Goal: Task Accomplishment & Management: Use online tool/utility

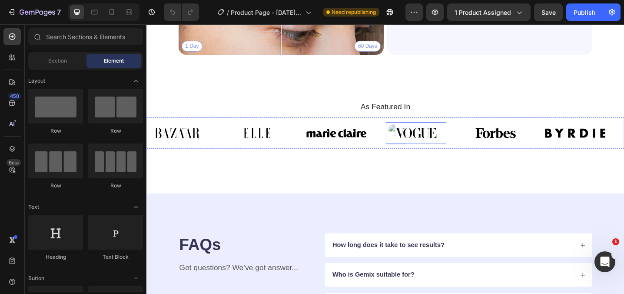
scroll to position [2233, 0]
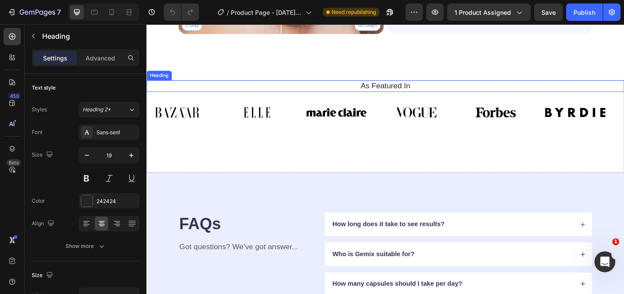
click at [433, 95] on h2 "As Featured In" at bounding box center [407, 91] width 508 height 13
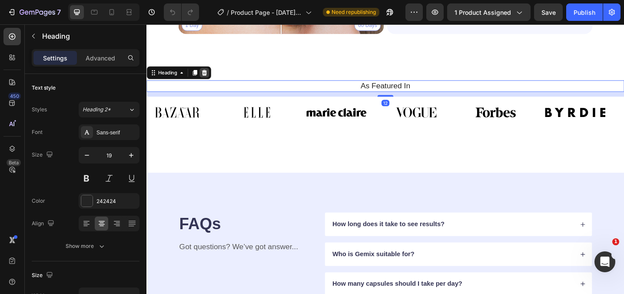
click at [210, 78] on icon at bounding box center [210, 77] width 6 height 6
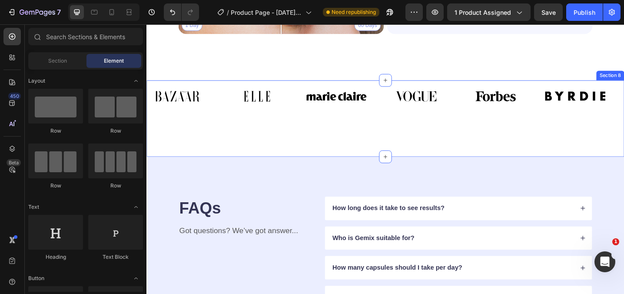
click at [231, 129] on div "Image Image Image Image Image Image Image Image Image Image Image Image Marquee…" at bounding box center [406, 126] width 521 height 83
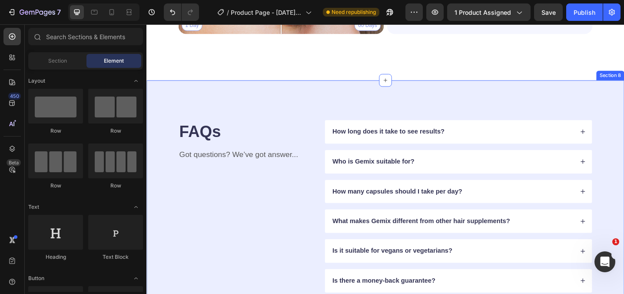
click at [623, 92] on div "FAQs Heading Got questions? We’ve got answer... Text Block How long does it tak…" at bounding box center [406, 222] width 521 height 275
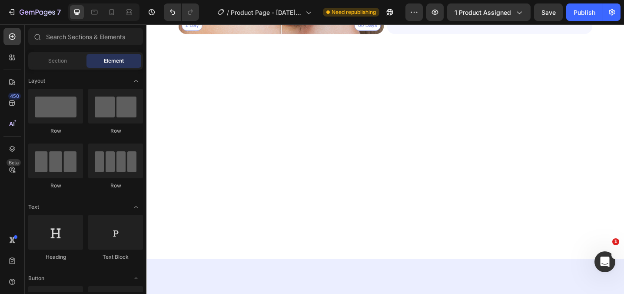
click at [623, 92] on div at bounding box center [406, 182] width 521 height 195
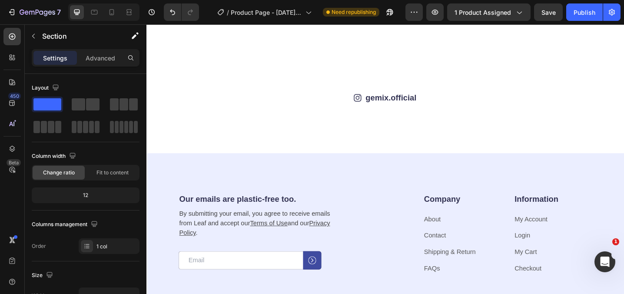
scroll to position [1877, 0]
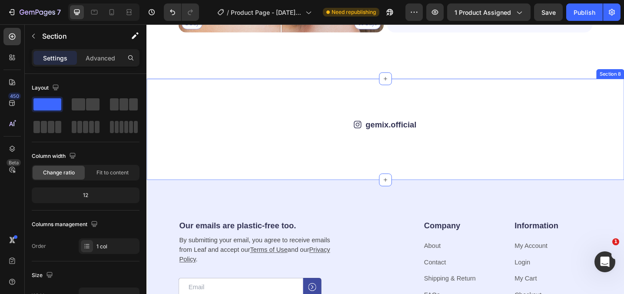
click at [623, 129] on div "Icon gemix.official Text Block Row Image Image Image Image Image Image Image Im…" at bounding box center [406, 138] width 521 height 110
click at [623, 99] on div "Icon gemix.official Text Block Row Image Image Image Image Image Image Image Im…" at bounding box center [406, 138] width 521 height 110
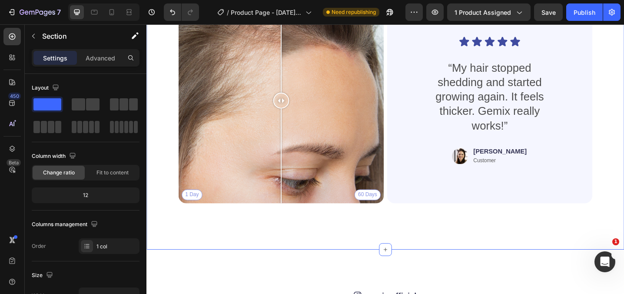
scroll to position [2291, 0]
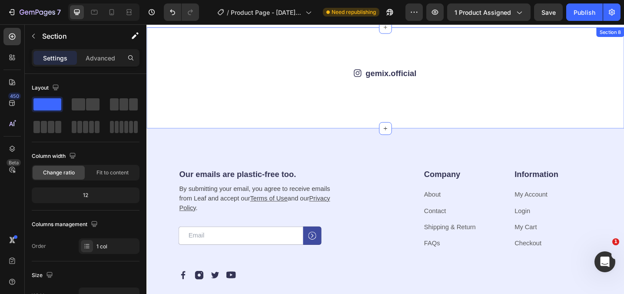
click at [623, 79] on div "Icon gemix.official Text Block Row Image Image Image Image Image Image Image Im…" at bounding box center [406, 82] width 521 height 110
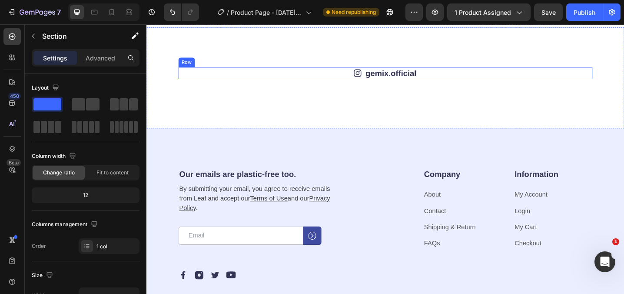
scroll to position [2276, 0]
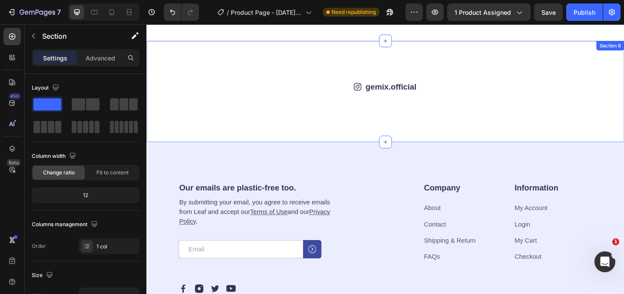
click at [623, 58] on div "Icon gemix.official Text Block Row Image Image Image Image Image Image Image Im…" at bounding box center [406, 97] width 521 height 110
click at [623, 55] on div "Icon gemix.official Text Block Row Image Image Image Image Image Image Image Im…" at bounding box center [406, 97] width 521 height 110
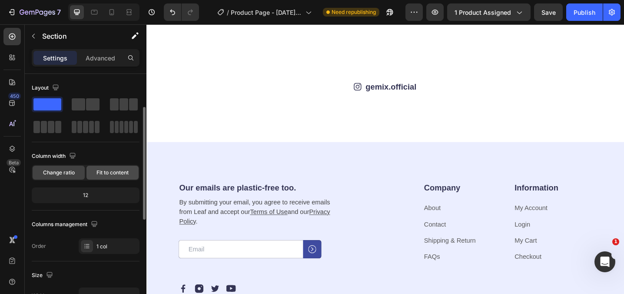
scroll to position [285, 0]
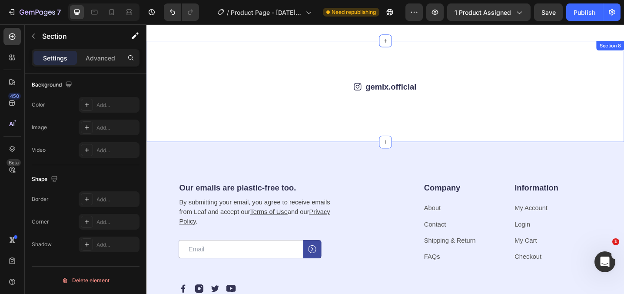
click at [200, 66] on div "Icon gemix.official Text Block Row Image Image Image Image Image Image Image Im…" at bounding box center [406, 97] width 521 height 110
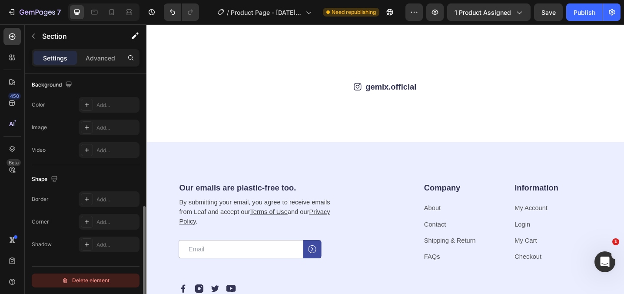
click at [101, 278] on div "Delete element" at bounding box center [86, 280] width 48 height 10
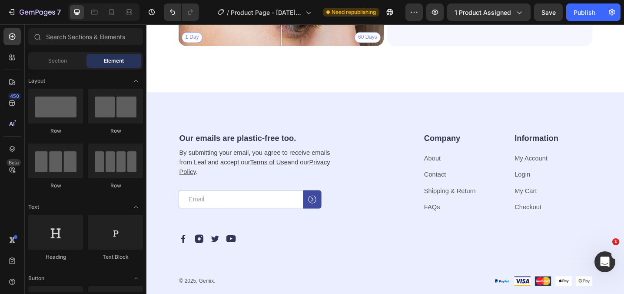
scroll to position [2221, 0]
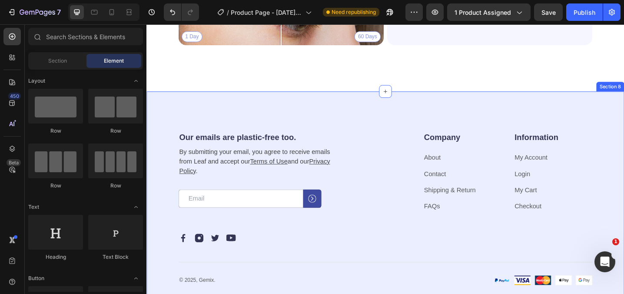
click at [202, 119] on div "Our emails are plastic-free too. Heading By submitting your email, you agree to…" at bounding box center [406, 224] width 521 height 255
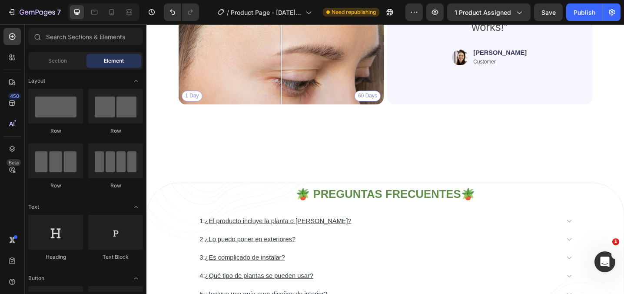
scroll to position [2157, 0]
click at [451, 177] on div "🪴 PREGUNTAS FRECUENTES🪴 Heading 1: ¿El producto incluye la planta o [PERSON_NAM…" at bounding box center [406, 278] width 521 height 233
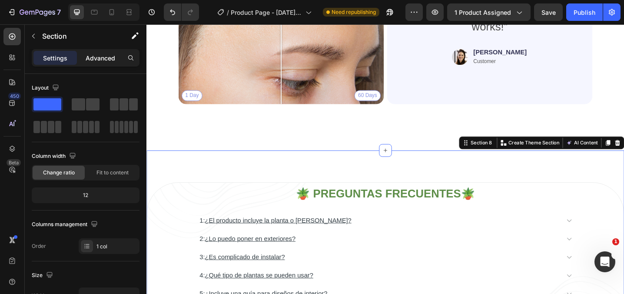
click at [100, 59] on p "Advanced" at bounding box center [101, 57] width 30 height 9
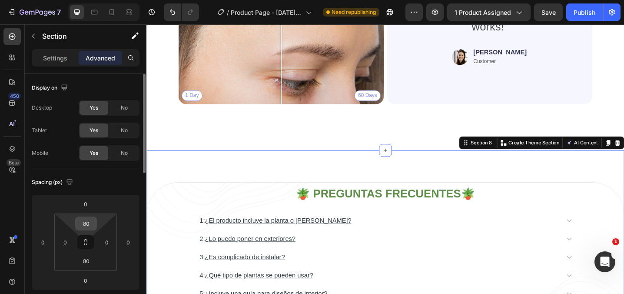
click at [93, 223] on input "80" at bounding box center [85, 223] width 17 height 13
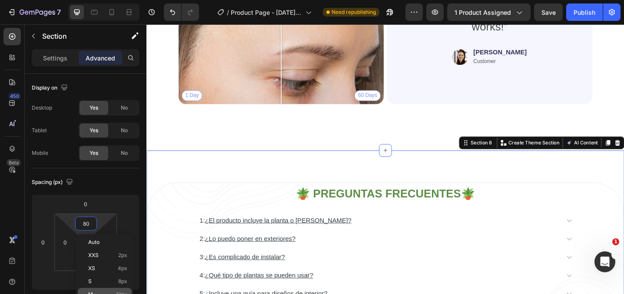
click at [113, 289] on div "M 12px" at bounding box center [105, 293] width 54 height 13
type input "12"
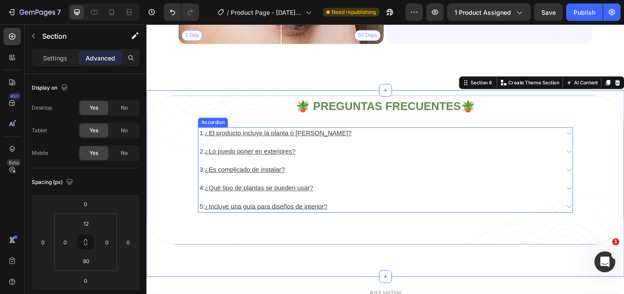
scroll to position [2231, 0]
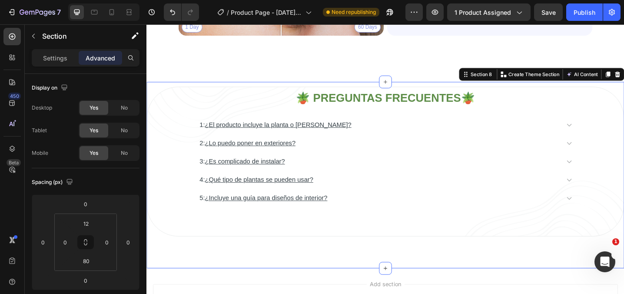
click at [327, 268] on div "🪴 PREGUNTAS FRECUENTES🪴 Heading 1: ¿El producto incluye la planta o [PERSON_NAM…" at bounding box center [406, 188] width 521 height 203
click at [92, 264] on input "80" at bounding box center [85, 260] width 17 height 13
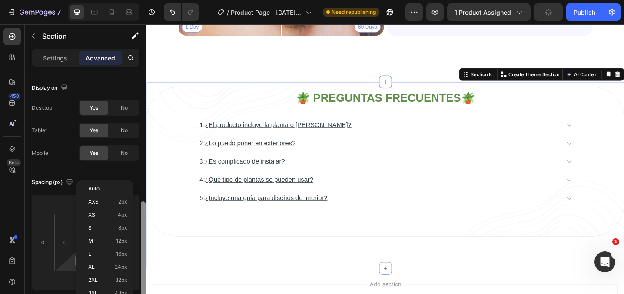
drag, startPoint x: 144, startPoint y: 151, endPoint x: 145, endPoint y: 188, distance: 36.9
click at [145, 201] on div at bounding box center [143, 250] width 5 height 99
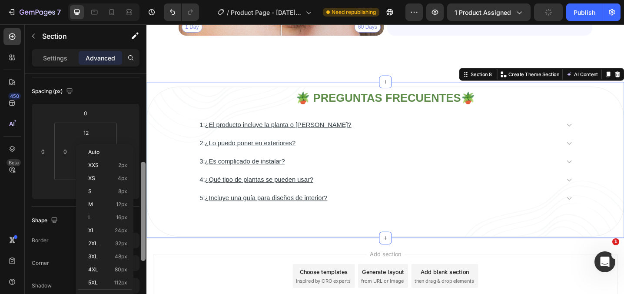
drag, startPoint x: 145, startPoint y: 188, endPoint x: 146, endPoint y: 203, distance: 14.9
click at [146, 0] on div "7 / Product Page - [DATE] 12:11:17 Need republishing Preview 1 product assigned…" at bounding box center [312, 0] width 624 height 0
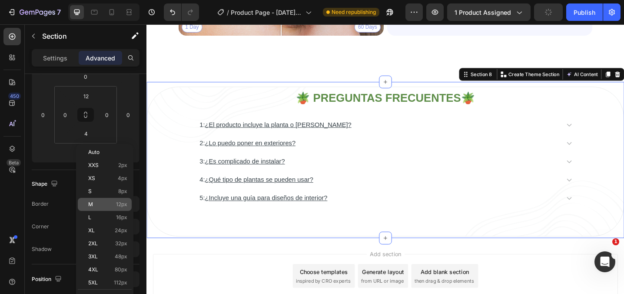
click at [103, 204] on p "M 12px" at bounding box center [107, 204] width 39 height 6
type input "12"
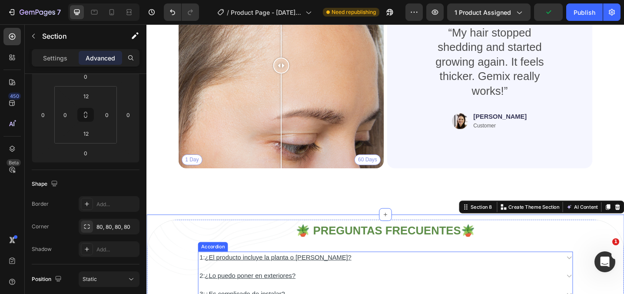
scroll to position [2083, 0]
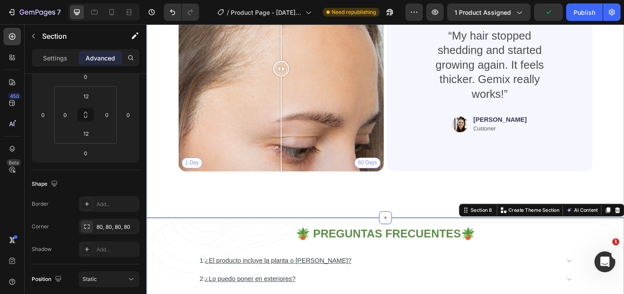
click at [345, 210] on div "Real People. Real Hair Results Heading Thousands have seen visible improvements…" at bounding box center [406, 59] width 521 height 351
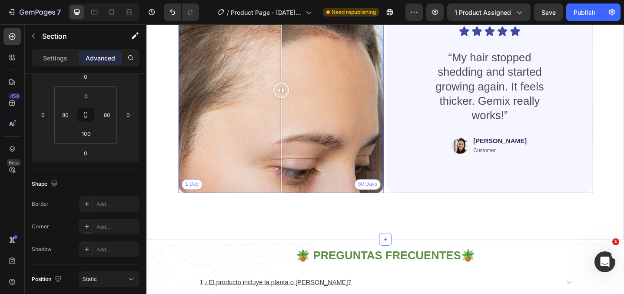
scroll to position [2102, 0]
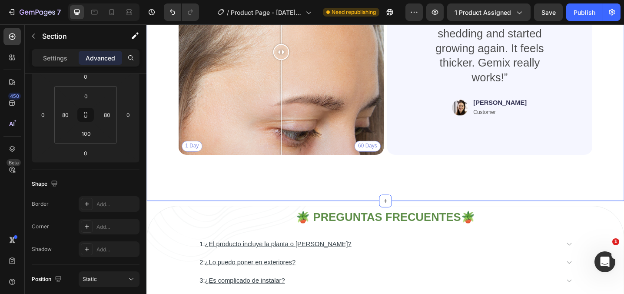
click at [238, 201] on div "Real People. Real Hair Results Heading Thousands have seen visible improvements…" at bounding box center [406, 41] width 521 height 351
click at [88, 134] on input "100" at bounding box center [85, 133] width 17 height 13
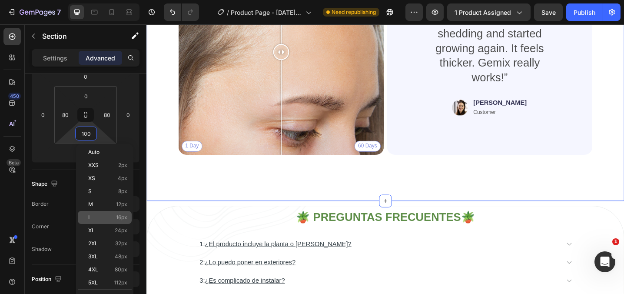
click at [110, 220] on p "L 16px" at bounding box center [107, 217] width 39 height 6
type input "16"
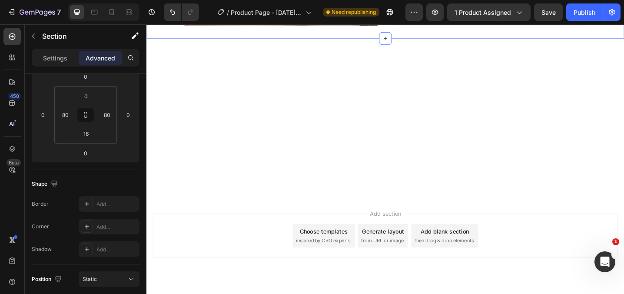
scroll to position [1889, 0]
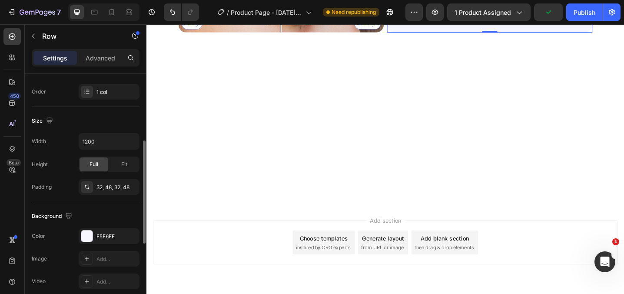
scroll to position [155, 0]
click at [86, 232] on div at bounding box center [86, 234] width 11 height 11
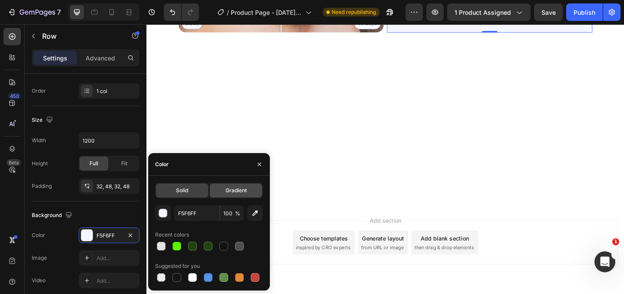
click at [231, 192] on span "Gradient" at bounding box center [235, 190] width 21 height 8
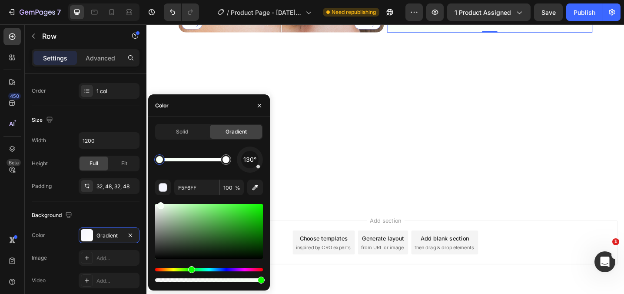
drag, startPoint x: 225, startPoint y: 268, endPoint x: 190, endPoint y: 271, distance: 34.8
click at [190, 271] on div "Hue" at bounding box center [191, 269] width 7 height 7
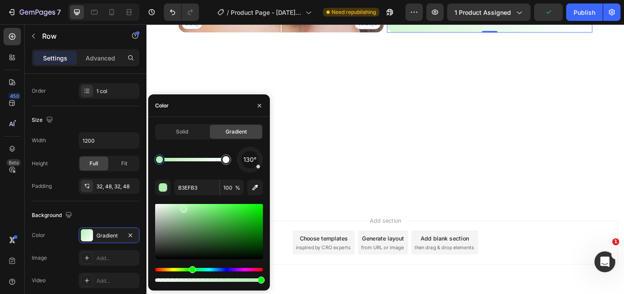
drag, startPoint x: 162, startPoint y: 206, endPoint x: 188, endPoint y: 228, distance: 34.5
type input "9FF29F"
drag, startPoint x: 184, startPoint y: 209, endPoint x: 185, endPoint y: 204, distance: 5.9
click at [261, 106] on icon "button" at bounding box center [258, 104] width 3 height 3
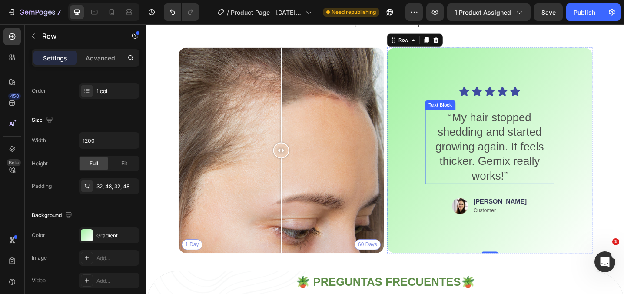
scroll to position [1993, 0]
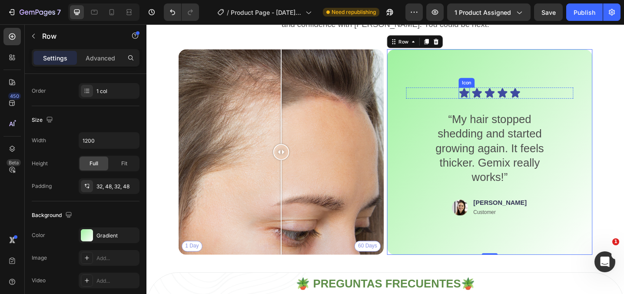
click at [495, 99] on icon at bounding box center [493, 99] width 10 height 10
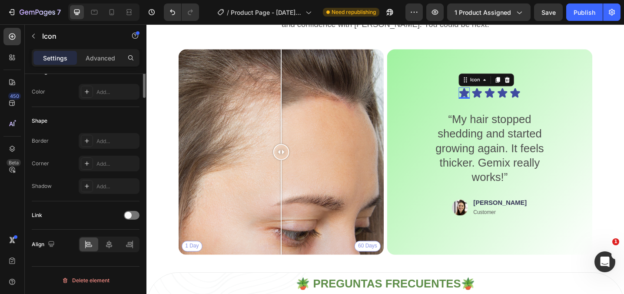
scroll to position [0, 0]
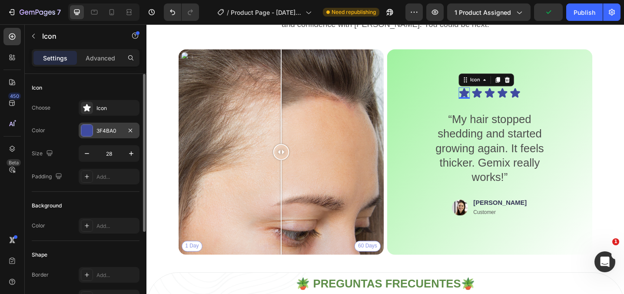
click at [86, 127] on div at bounding box center [86, 130] width 11 height 11
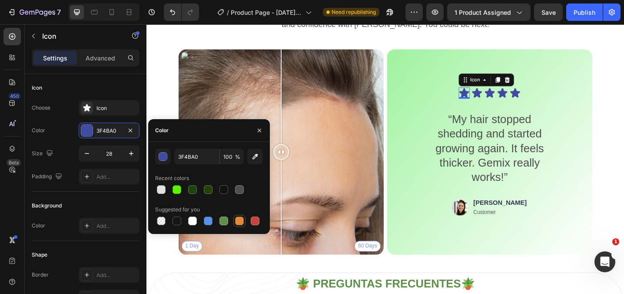
click at [241, 224] on div at bounding box center [239, 220] width 9 height 9
type input "E4893A"
click at [508, 100] on icon at bounding box center [506, 99] width 10 height 10
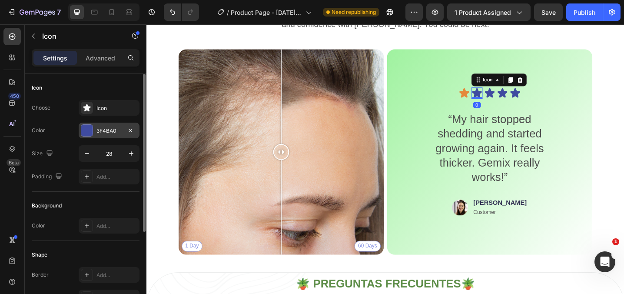
click at [90, 132] on div at bounding box center [86, 130] width 11 height 11
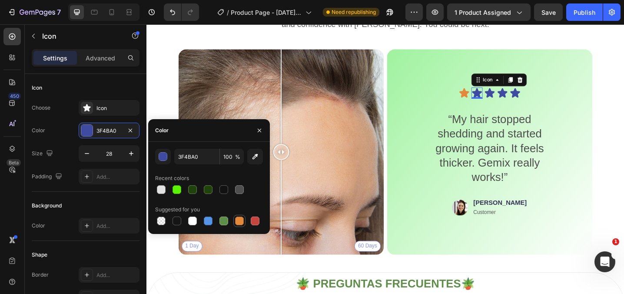
click at [240, 222] on div at bounding box center [239, 220] width 9 height 9
type input "E4893A"
click at [524, 101] on icon at bounding box center [521, 99] width 12 height 12
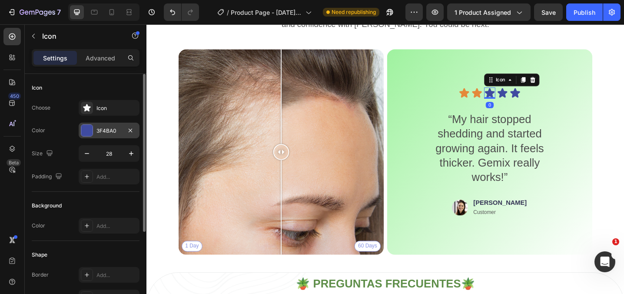
click at [87, 131] on div at bounding box center [86, 130] width 11 height 11
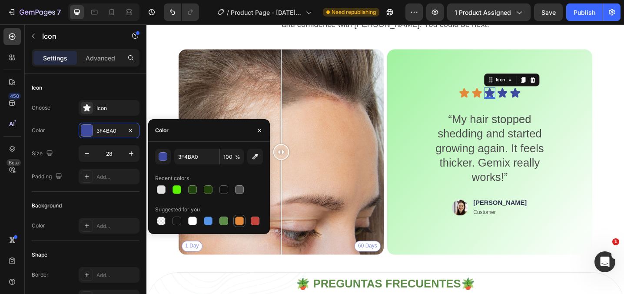
click at [241, 224] on div at bounding box center [239, 220] width 9 height 9
type input "E4893A"
click at [539, 102] on icon at bounding box center [534, 99] width 12 height 12
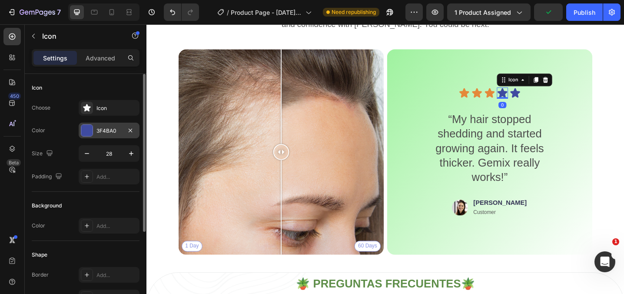
click at [82, 133] on div at bounding box center [86, 130] width 11 height 11
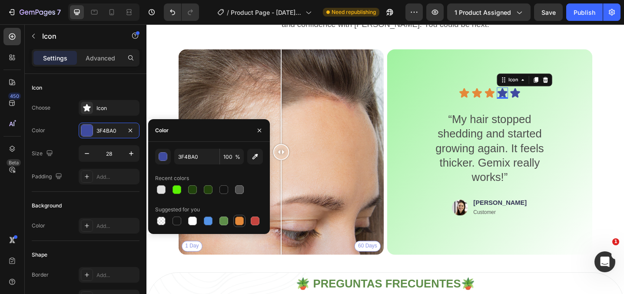
click at [240, 221] on div at bounding box center [239, 220] width 9 height 9
type input "E4893A"
click at [548, 102] on icon at bounding box center [548, 99] width 10 height 10
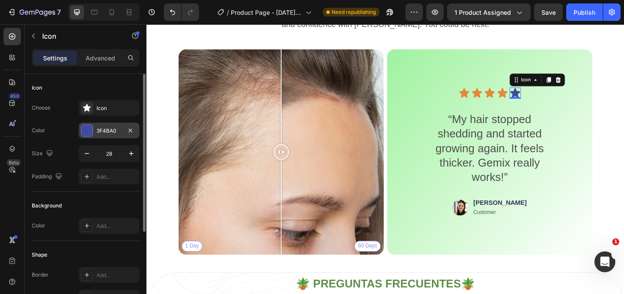
click at [84, 132] on div at bounding box center [86, 130] width 11 height 11
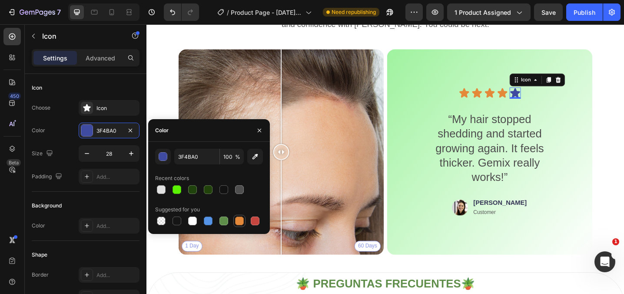
click at [240, 219] on div at bounding box center [239, 220] width 9 height 9
type input "E4893A"
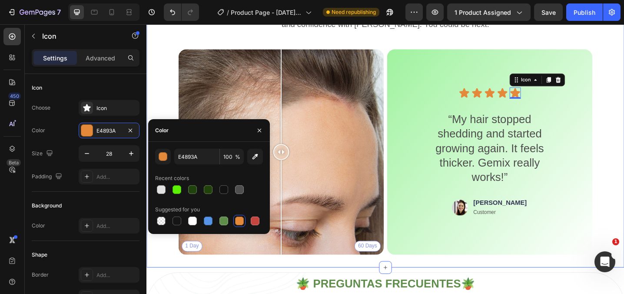
click at [531, 282] on div "Real People. Real Hair Results Heading Thousands have seen visible improvements…" at bounding box center [406, 132] width 521 height 314
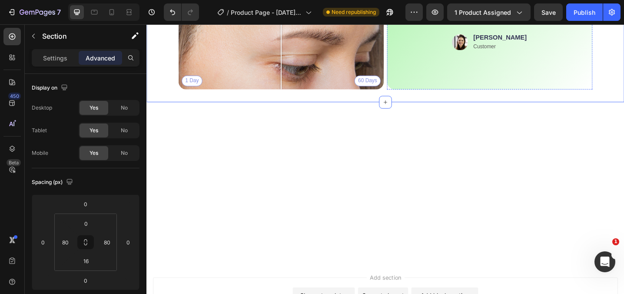
scroll to position [1834, 0]
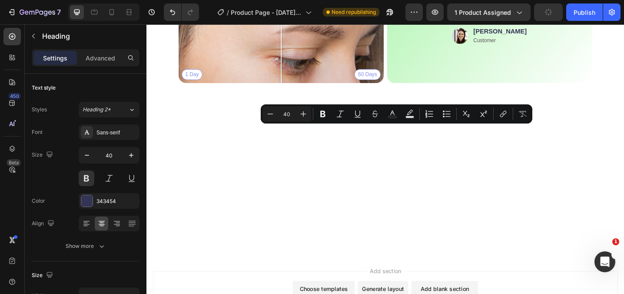
drag, startPoint x: 540, startPoint y: 148, endPoint x: 277, endPoint y: 151, distance: 262.3
click at [390, 116] on rect "Editor contextual toolbar" at bounding box center [392, 117] width 8 height 2
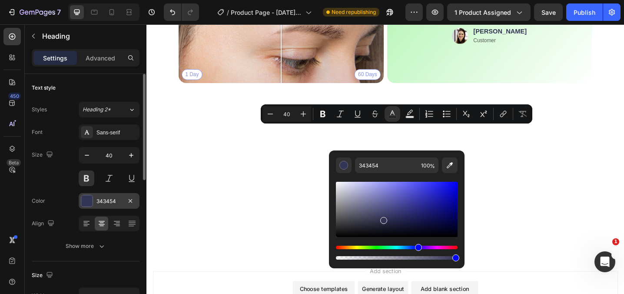
click at [89, 199] on div at bounding box center [86, 200] width 11 height 11
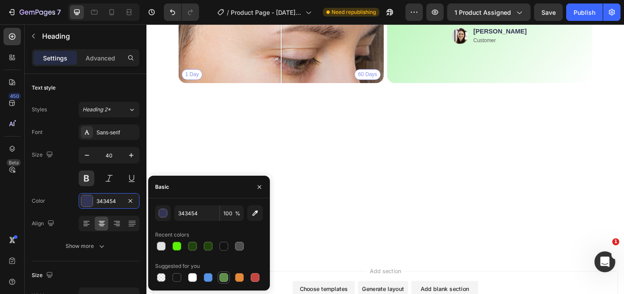
click at [223, 276] on div at bounding box center [223, 277] width 9 height 9
type input "5E8E49"
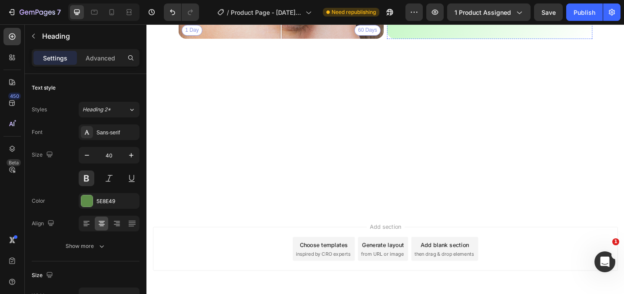
scroll to position [1881, 0]
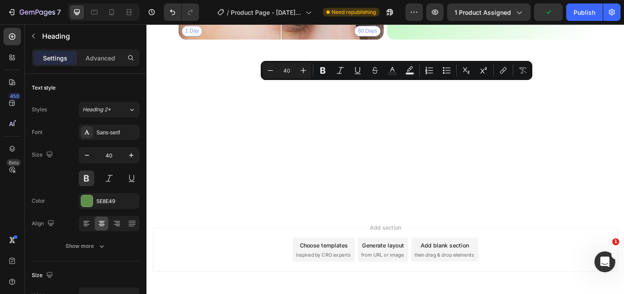
drag, startPoint x: 547, startPoint y: 101, endPoint x: 267, endPoint y: 102, distance: 279.6
click at [112, 178] on button at bounding box center [109, 178] width 16 height 16
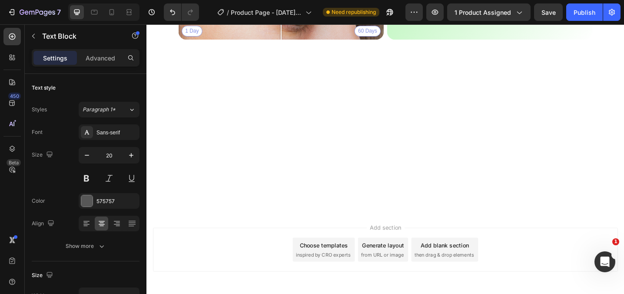
drag, startPoint x: 499, startPoint y: 139, endPoint x: 278, endPoint y: 126, distance: 221.4
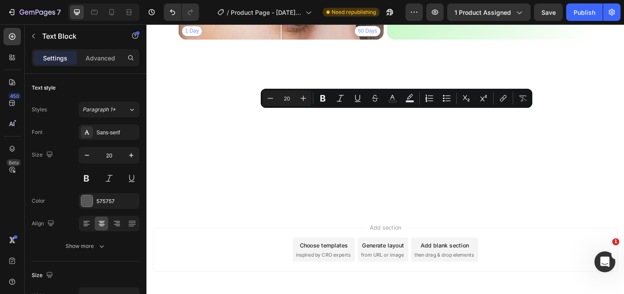
drag, startPoint x: 488, startPoint y: 140, endPoint x: 181, endPoint y: 122, distance: 307.9
click at [84, 183] on button at bounding box center [87, 178] width 16 height 16
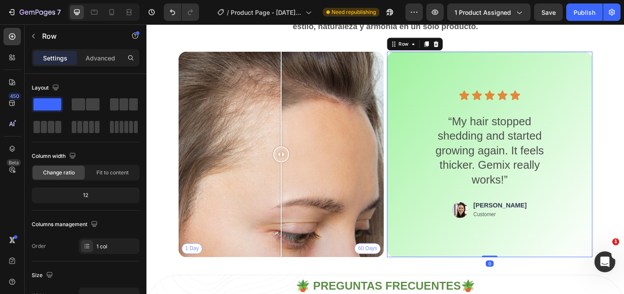
scroll to position [1989, 0]
click at [524, 161] on p "“My hair stopped shedding and started growing again. It feels thicker. Gemix re…" at bounding box center [520, 162] width 139 height 79
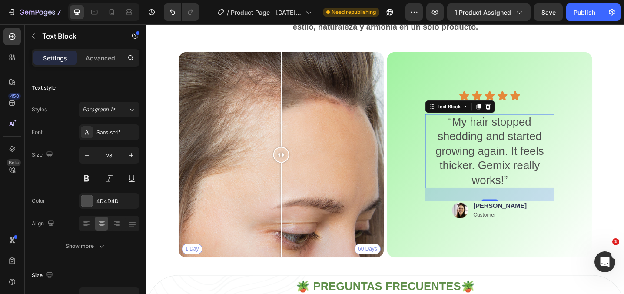
click at [544, 195] on p "“My hair stopped shedding and started growing again. It feels thicker. Gemix re…" at bounding box center [520, 162] width 139 height 79
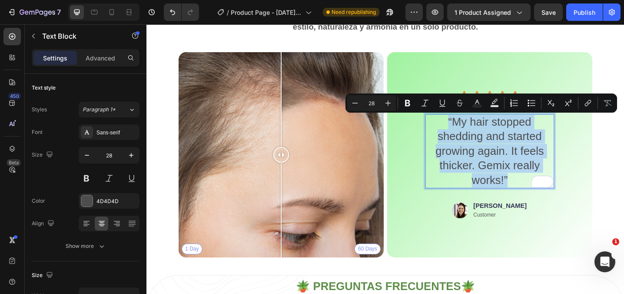
drag, startPoint x: 544, startPoint y: 195, endPoint x: 476, endPoint y: 133, distance: 92.5
click at [476, 133] on p "“My hair stopped shedding and started growing again. It feels thicker. Gemix re…" at bounding box center [520, 162] width 139 height 79
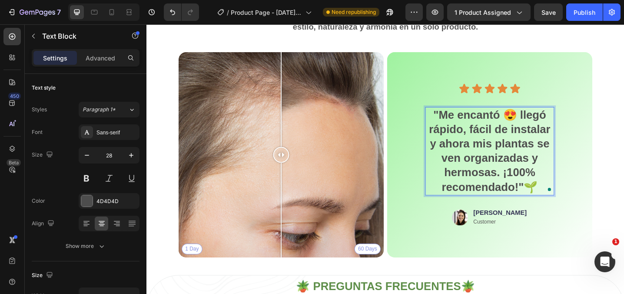
click at [551, 119] on strong ""Me encantó 😍 llegó rápido, fácil de instalar y ahora mis plantas se ven organi…" at bounding box center [521, 162] width 132 height 92
click at [574, 202] on p ""Me encantó llegó rápido, fácil de instalar y ahora mis plantas se ven organiza…" at bounding box center [520, 162] width 139 height 95
click at [146, 24] on div "encantó:" at bounding box center [146, 24] width 0 height 0
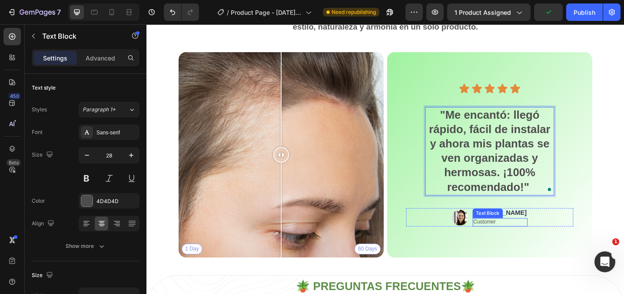
click at [534, 242] on p "Customer" at bounding box center [532, 239] width 58 height 7
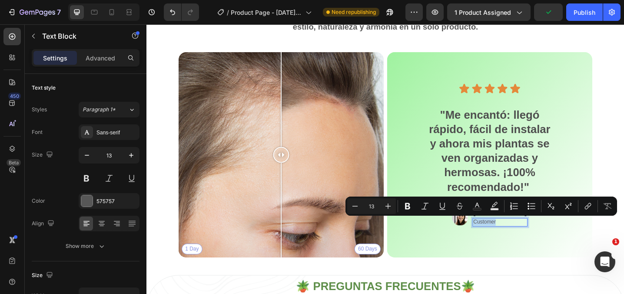
click at [543, 241] on p "Customer" at bounding box center [532, 239] width 58 height 7
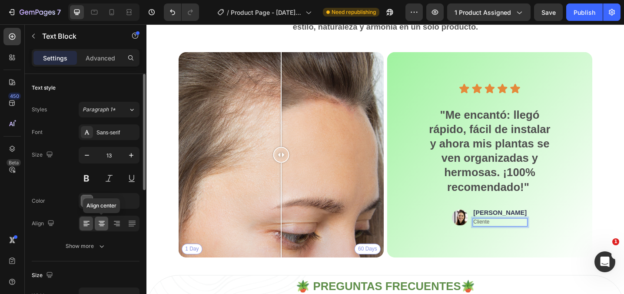
click at [102, 224] on icon at bounding box center [101, 223] width 9 height 9
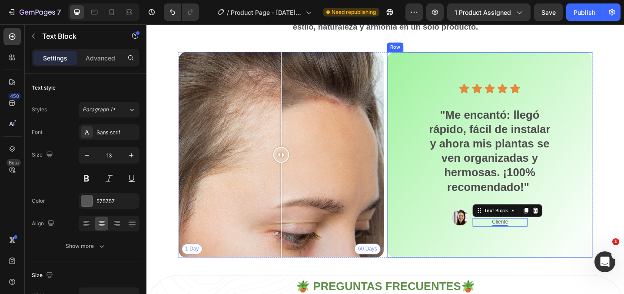
click at [609, 175] on div "Icon Icon Icon Icon Icon Icon List "Me encantó: llegó rápido, fácil de instalar…" at bounding box center [520, 166] width 182 height 196
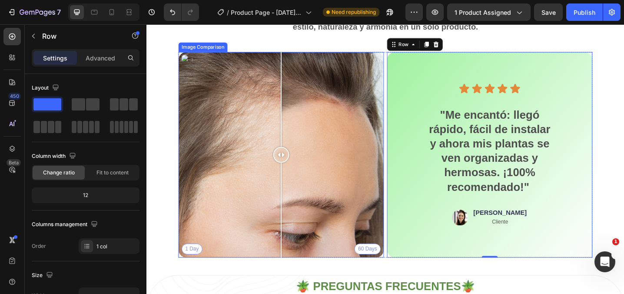
click at [227, 106] on div "1 Day 60 Days" at bounding box center [293, 166] width 224 height 224
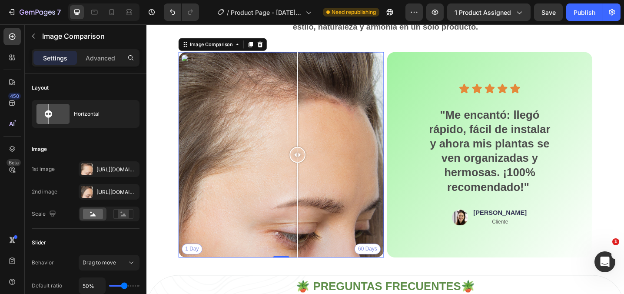
drag, startPoint x: 227, startPoint y: 106, endPoint x: 306, endPoint y: 111, distance: 79.2
click at [310, 111] on div at bounding box center [310, 105] width 1 height 103
click at [104, 171] on div "[URL][DOMAIN_NAME]" at bounding box center [108, 169] width 25 height 8
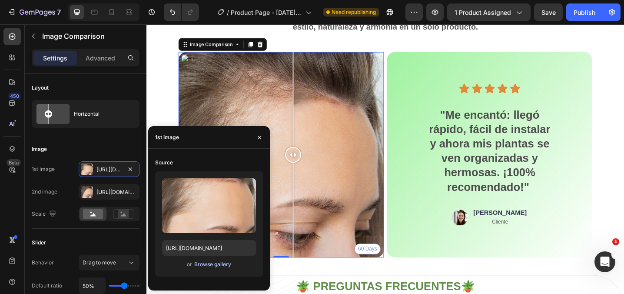
click at [206, 264] on div "Browse gallery" at bounding box center [212, 264] width 37 height 8
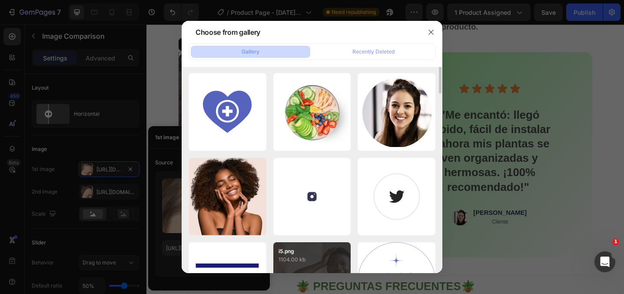
scroll to position [0, 0]
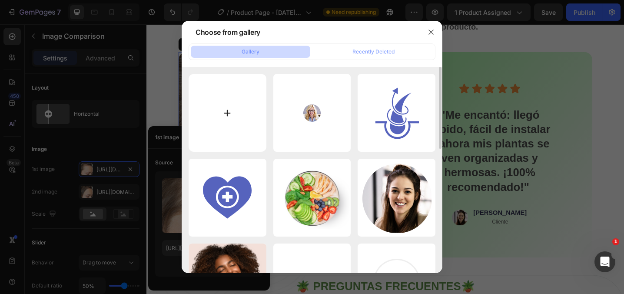
click at [225, 117] on input "file" at bounding box center [227, 113] width 78 height 78
type input "C:\fakepath\ChatGPT Image 25 ago 2025, 05_29_44 p.m..png"
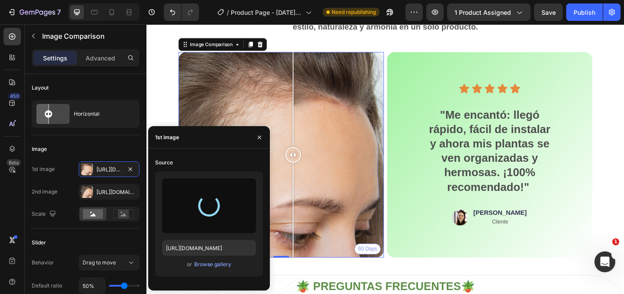
type input "[URL][DOMAIN_NAME]"
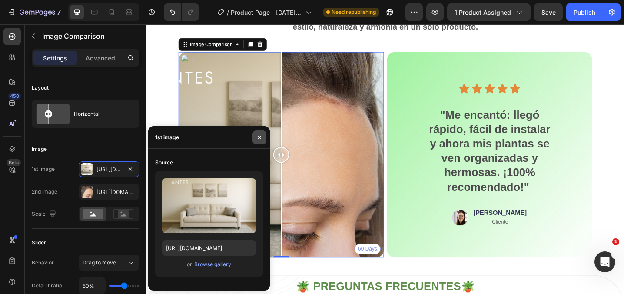
drag, startPoint x: 261, startPoint y: 138, endPoint x: 125, endPoint y: 125, distance: 135.7
click at [261, 138] on icon "button" at bounding box center [258, 136] width 3 height 3
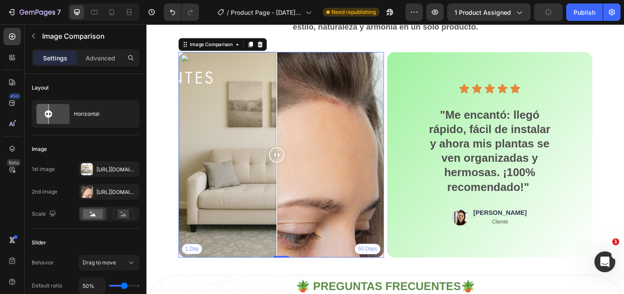
drag, startPoint x: 295, startPoint y: 169, endPoint x: 288, endPoint y: 160, distance: 10.9
click at [288, 160] on div at bounding box center [288, 166] width 17 height 17
click at [105, 195] on div "[URL][DOMAIN_NAME]" at bounding box center [108, 192] width 25 height 8
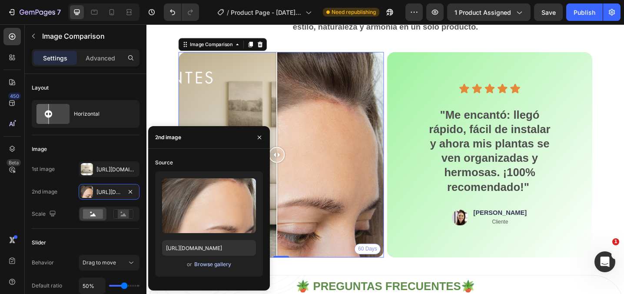
click at [212, 266] on div "Browse gallery" at bounding box center [212, 264] width 37 height 8
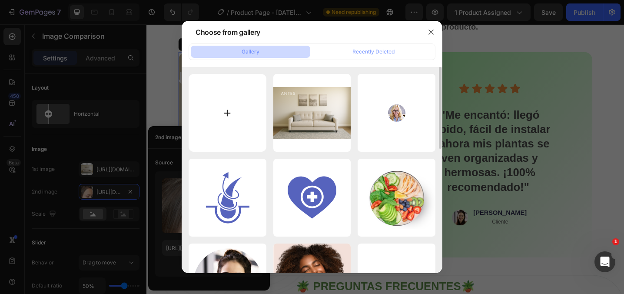
click at [239, 109] on input "file" at bounding box center [227, 113] width 78 height 78
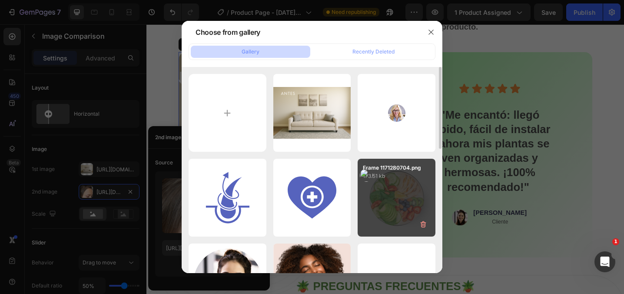
type input "C:\fakepath\despues_477x474.png"
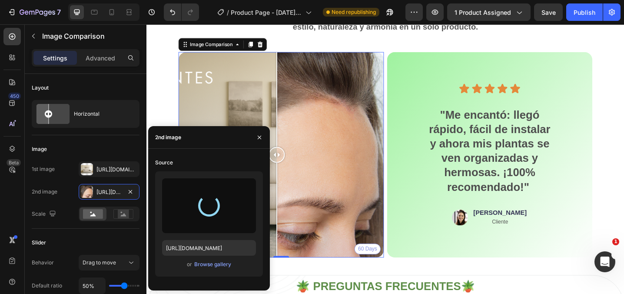
type input "[URL][DOMAIN_NAME]"
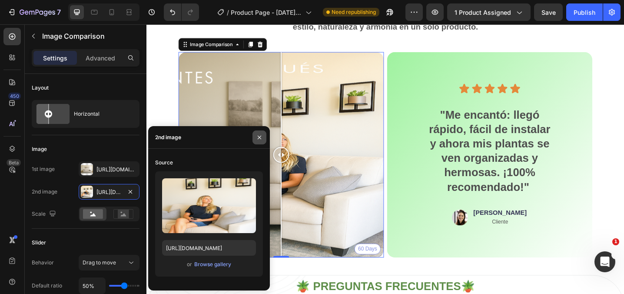
click at [258, 139] on icon "button" at bounding box center [259, 137] width 7 height 7
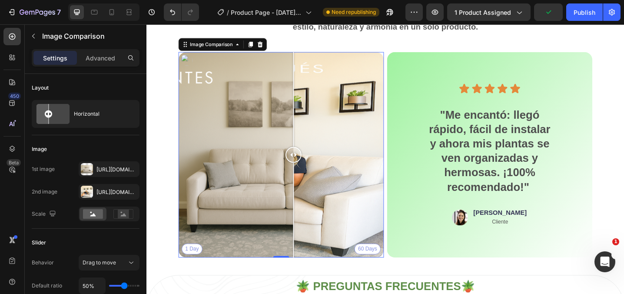
drag, startPoint x: 292, startPoint y: 169, endPoint x: 306, endPoint y: 161, distance: 16.2
click at [307, 161] on div at bounding box center [306, 166] width 17 height 17
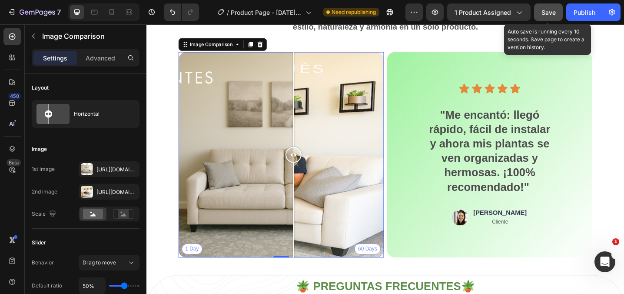
click at [546, 16] on span "Save" at bounding box center [548, 12] width 14 height 7
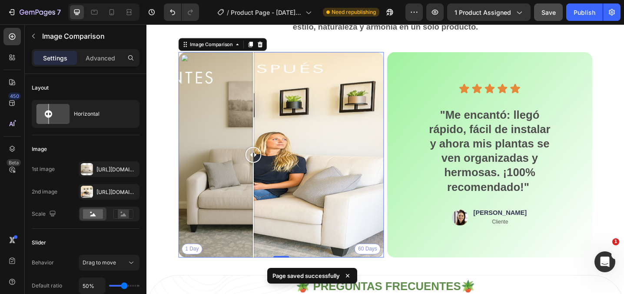
drag, startPoint x: 306, startPoint y: 168, endPoint x: 263, endPoint y: 170, distance: 43.0
click at [263, 170] on div at bounding box center [262, 166] width 17 height 17
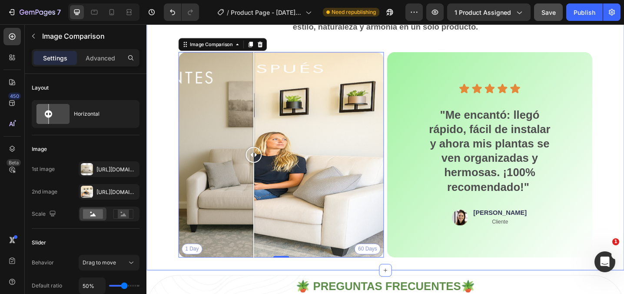
click at [623, 166] on div "¡Más de 70 reseñas lo confirman! Heading Miles de hogares ya transformaron sus …" at bounding box center [406, 135] width 521 height 314
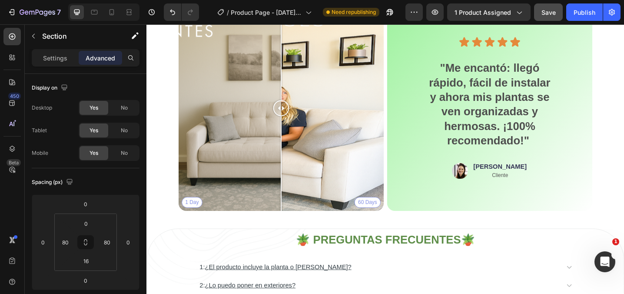
scroll to position [1678, 0]
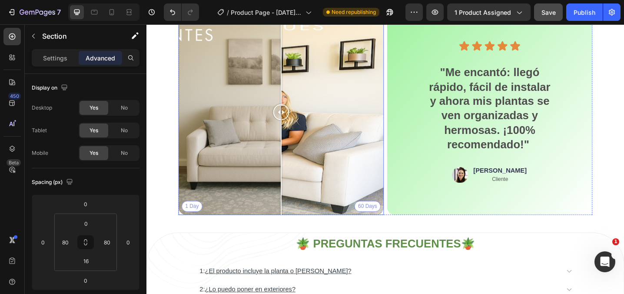
click at [388, 223] on div "1 Day 60 Days" at bounding box center [293, 120] width 224 height 224
click at [294, 223] on div at bounding box center [293, 180] width 1 height 103
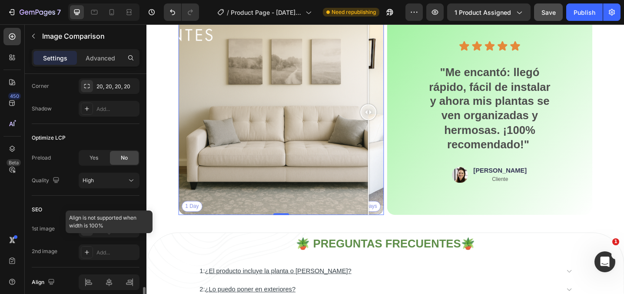
scroll to position [613, 0]
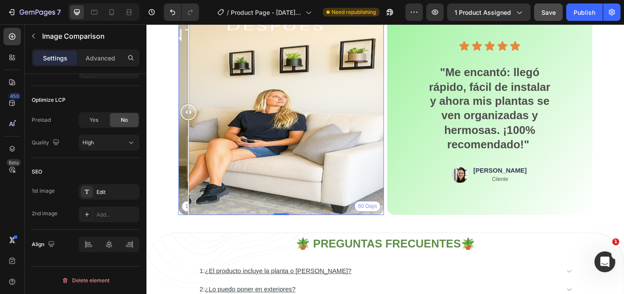
click at [192, 224] on div "1 Day 60 Days" at bounding box center [293, 120] width 224 height 224
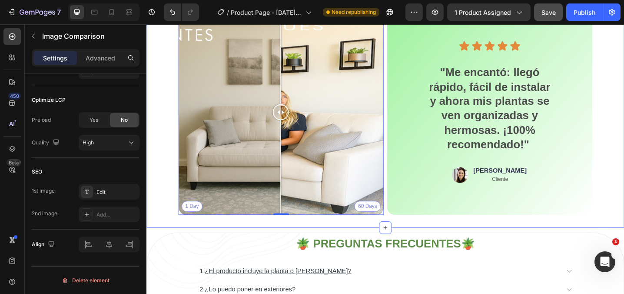
drag, startPoint x: 192, startPoint y: 224, endPoint x: 293, endPoint y: 238, distance: 101.7
click at [293, 238] on div "¡Más de 70 reseñas lo confirman! Heading Miles de hogares ya transformaron sus …" at bounding box center [407, 84] width 452 height 307
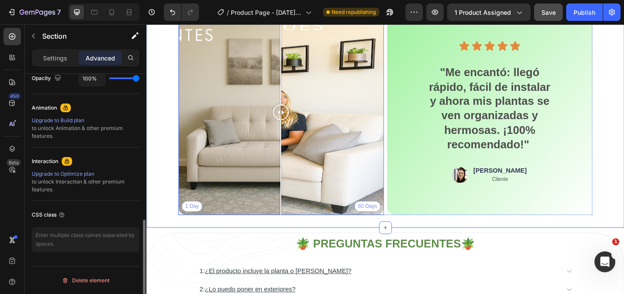
scroll to position [0, 0]
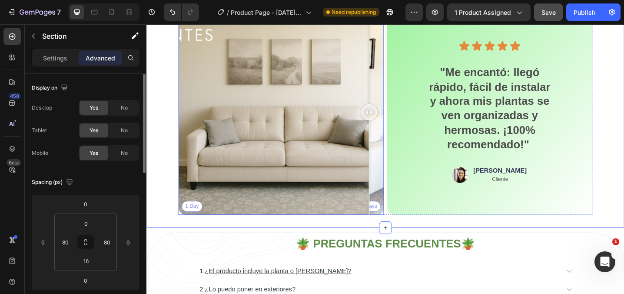
click at [389, 221] on div "1 Day 60 Days" at bounding box center [293, 120] width 224 height 224
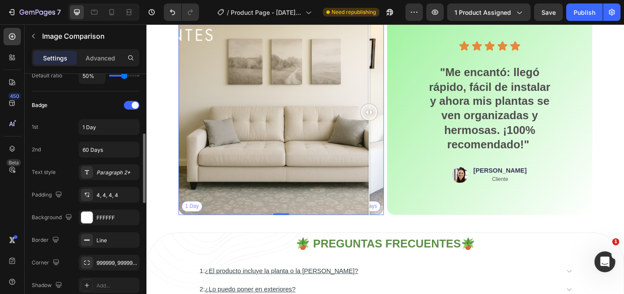
scroll to position [211, 0]
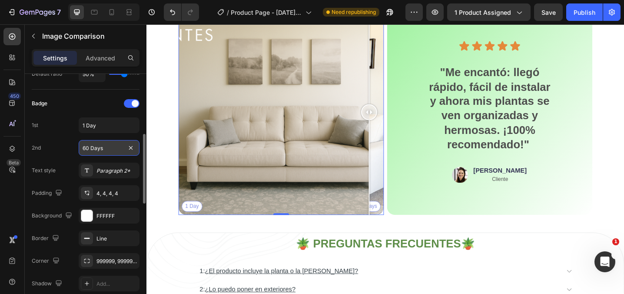
click at [89, 147] on input "60 Days" at bounding box center [109, 148] width 61 height 16
click at [91, 148] on input "60 Days" at bounding box center [109, 148] width 61 height 16
click at [92, 148] on input "60 Days" at bounding box center [109, 148] width 61 height 16
click at [89, 147] on input "60 Days" at bounding box center [109, 148] width 61 height 16
type input "1 Dia"
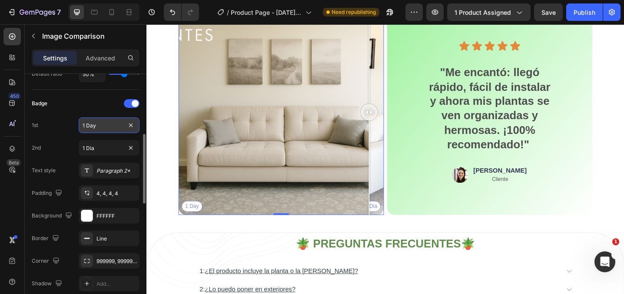
click at [99, 125] on input "1 Day" at bounding box center [109, 125] width 61 height 16
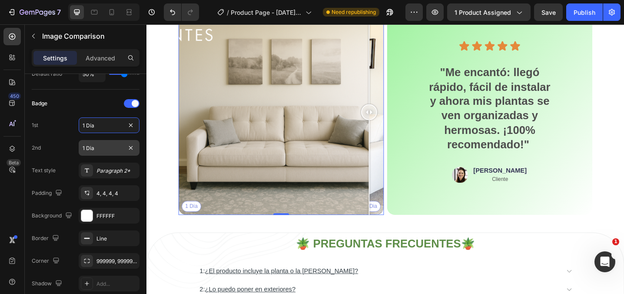
type input "1 Día"
click at [93, 144] on input "1 Dia" at bounding box center [109, 148] width 61 height 16
click at [96, 146] on input "1 Dia" at bounding box center [109, 148] width 61 height 16
click at [102, 147] on input "1 Dia" at bounding box center [109, 148] width 61 height 16
click at [90, 149] on input "1 Dia" at bounding box center [109, 148] width 61 height 16
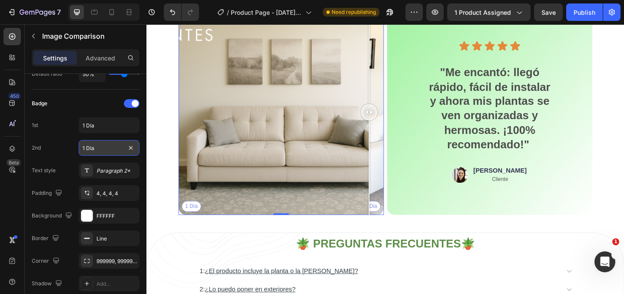
click at [101, 149] on input "1 Dia" at bounding box center [109, 148] width 61 height 16
type input "1 Día"
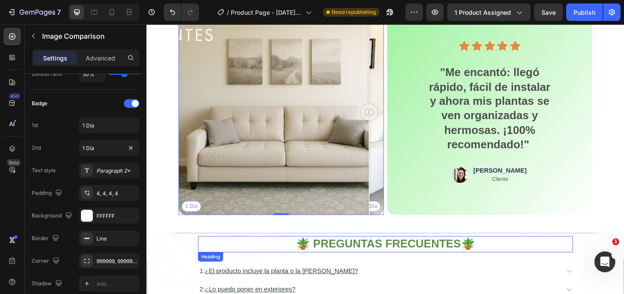
click at [244, 268] on h2 "🪴 PREGUNTAS FRECUENTES🪴" at bounding box center [406, 263] width 409 height 17
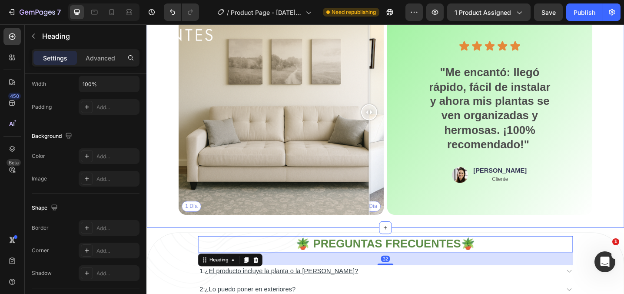
scroll to position [0, 0]
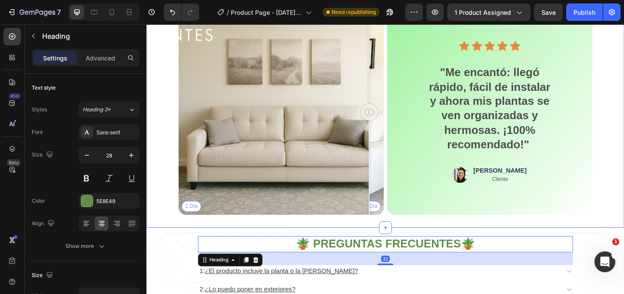
click at [264, 241] on div "¡Más de 70 reseñas lo confirman! Heading Miles de hogares ya transformaron sus …" at bounding box center [406, 88] width 521 height 314
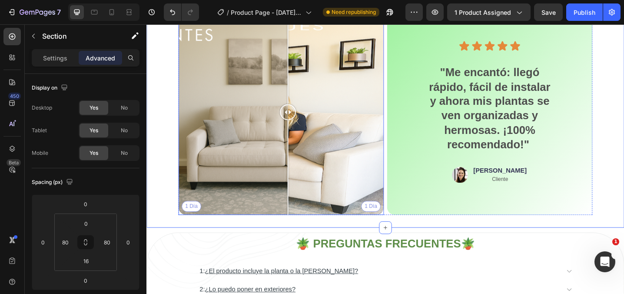
drag, startPoint x: 388, startPoint y: 122, endPoint x: 560, endPoint y: 29, distance: 195.8
click at [300, 126] on div at bounding box center [300, 119] width 17 height 17
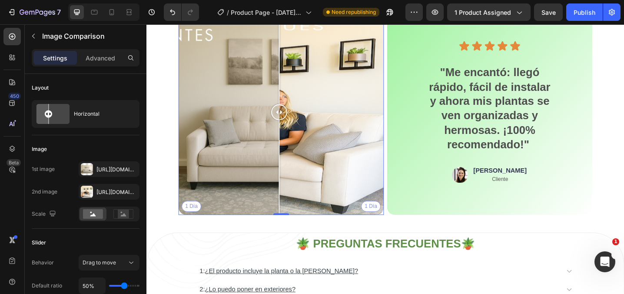
drag, startPoint x: 299, startPoint y: 118, endPoint x: 291, endPoint y: 120, distance: 8.1
click at [291, 120] on div at bounding box center [290, 119] width 17 height 17
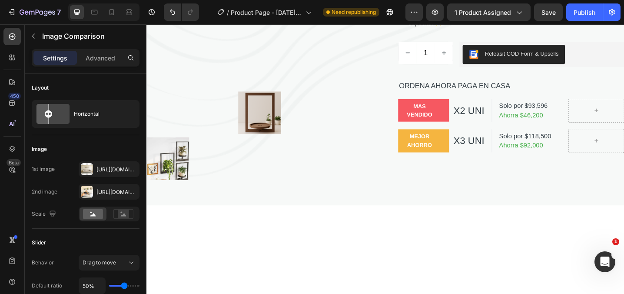
scroll to position [73, 0]
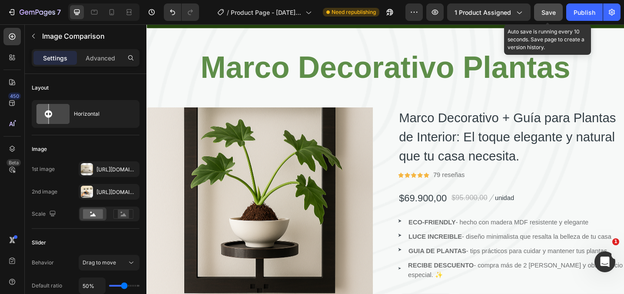
drag, startPoint x: 548, startPoint y: 13, endPoint x: 444, endPoint y: 1, distance: 105.3
click at [548, 13] on span "Save" at bounding box center [548, 12] width 14 height 7
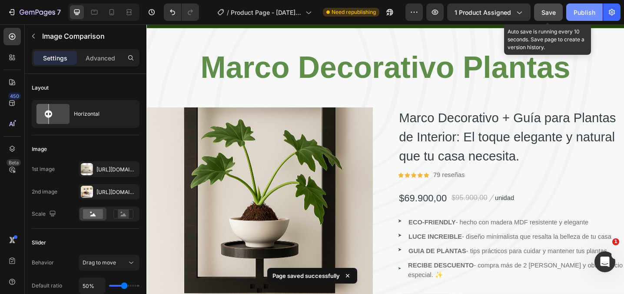
click at [584, 15] on div "Publish" at bounding box center [584, 12] width 22 height 9
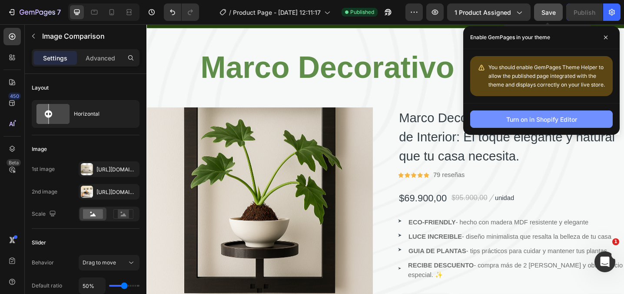
click at [557, 121] on div "Turn on in Shopify Editor" at bounding box center [541, 119] width 71 height 9
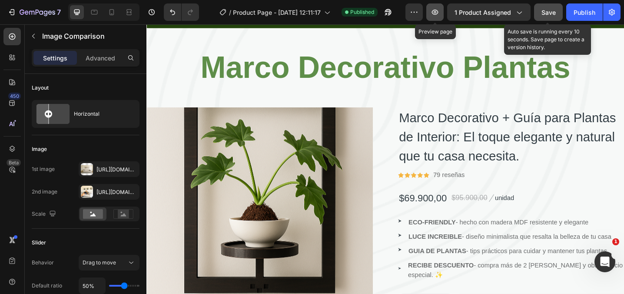
click at [436, 13] on icon "button" at bounding box center [434, 12] width 9 height 9
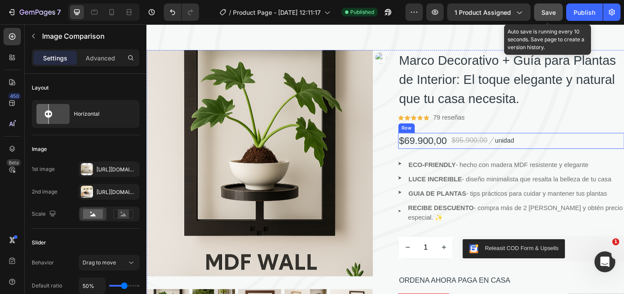
scroll to position [138, 0]
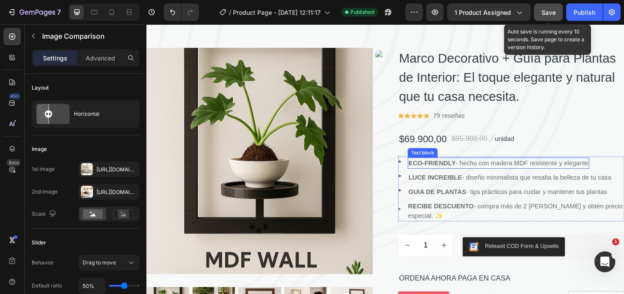
click at [468, 174] on strong "ECO-FRIENDLY" at bounding box center [458, 175] width 52 height 7
click at [483, 176] on p "ECO-FRIENDLY - hecho con madera MDF resistente y elegante" at bounding box center [530, 175] width 196 height 10
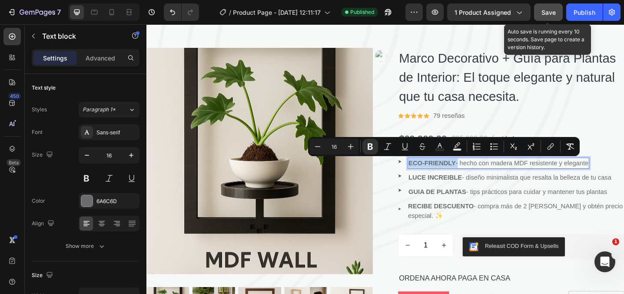
drag, startPoint x: 485, startPoint y: 176, endPoint x: 433, endPoint y: 177, distance: 52.5
click at [432, 177] on p "ECO-FRIENDLY - hecho con madera MDF resistente y elegante" at bounding box center [530, 175] width 196 height 10
click at [87, 202] on div at bounding box center [86, 200] width 11 height 11
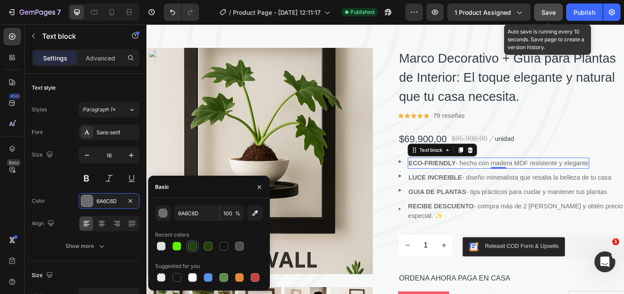
click at [191, 246] on div at bounding box center [192, 245] width 9 height 9
type input "20420C"
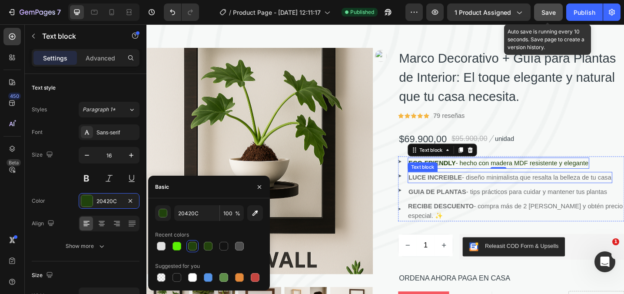
click at [474, 191] on strong "[PERSON_NAME] INCREIBLE" at bounding box center [461, 190] width 58 height 7
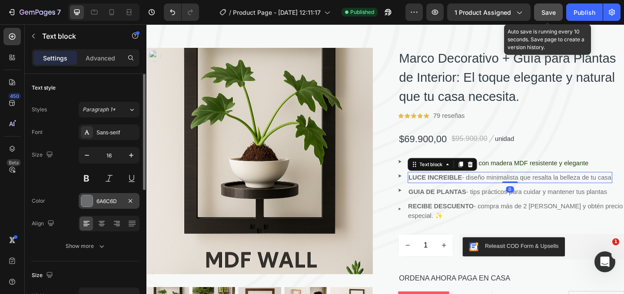
click at [88, 202] on div at bounding box center [86, 200] width 11 height 11
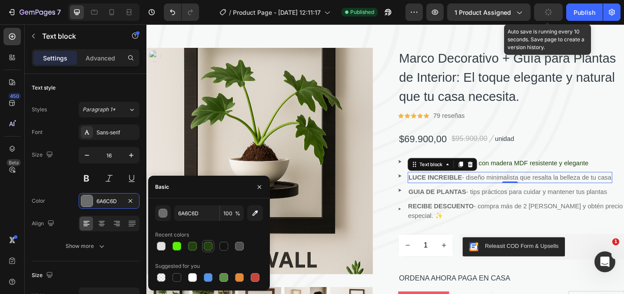
click at [204, 248] on div at bounding box center [208, 245] width 9 height 9
type input "22420C"
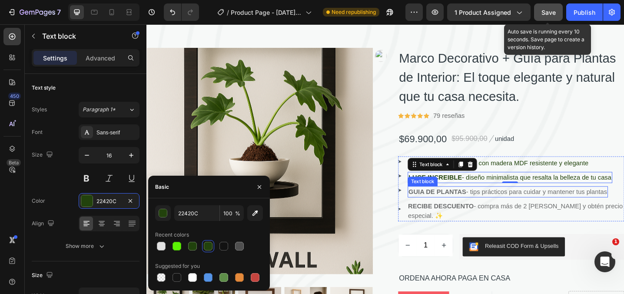
click at [468, 208] on strong "GUIA DE PLANTAS" at bounding box center [463, 206] width 63 height 7
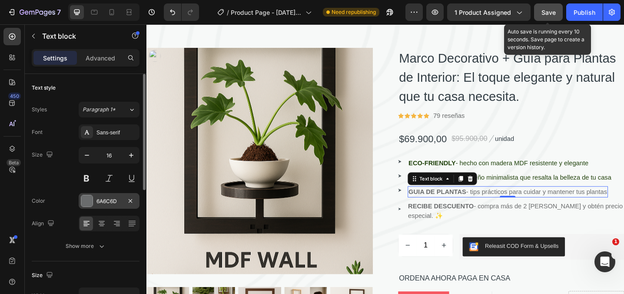
click at [89, 204] on div at bounding box center [86, 200] width 11 height 11
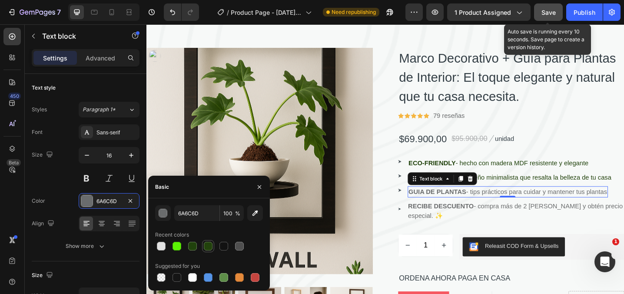
click at [211, 247] on div at bounding box center [208, 245] width 9 height 9
type input "22420C"
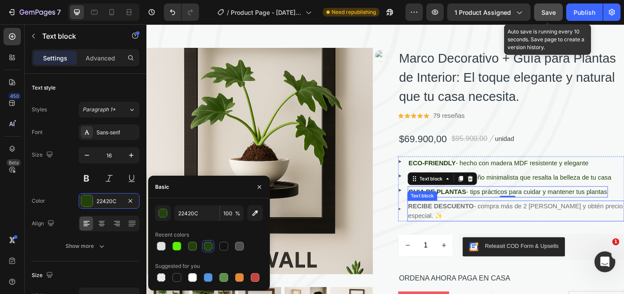
click at [479, 225] on strong "RECIBE DESCUENTO" at bounding box center [468, 221] width 72 height 7
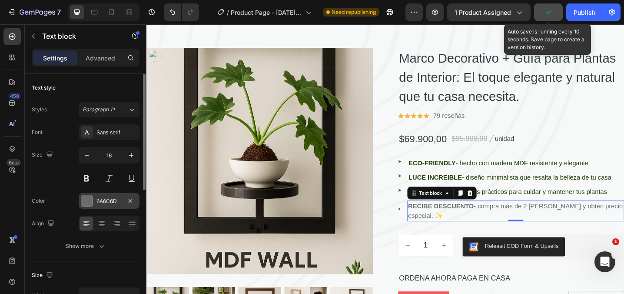
click at [88, 201] on div at bounding box center [86, 200] width 11 height 11
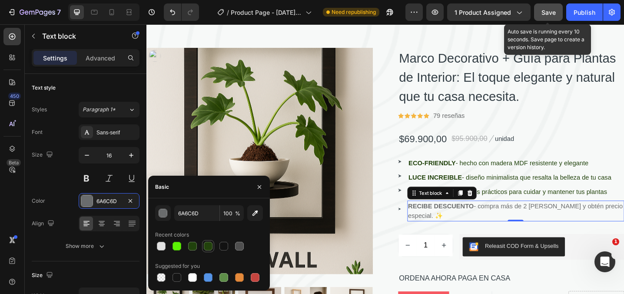
click at [209, 247] on div at bounding box center [208, 245] width 9 height 9
type input "22420C"
click at [444, 233] on p "RECIBE DESCUENTO - compra más de 2 marcos y obtén precio especial. ✨" at bounding box center [549, 227] width 235 height 21
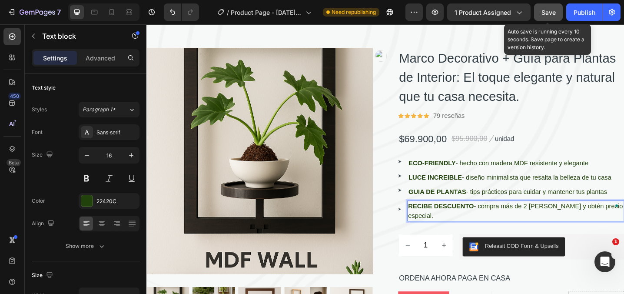
click at [482, 222] on strong "RECIBE DESCUENTO" at bounding box center [468, 221] width 72 height 7
